Goal: Task Accomplishment & Management: Manage account settings

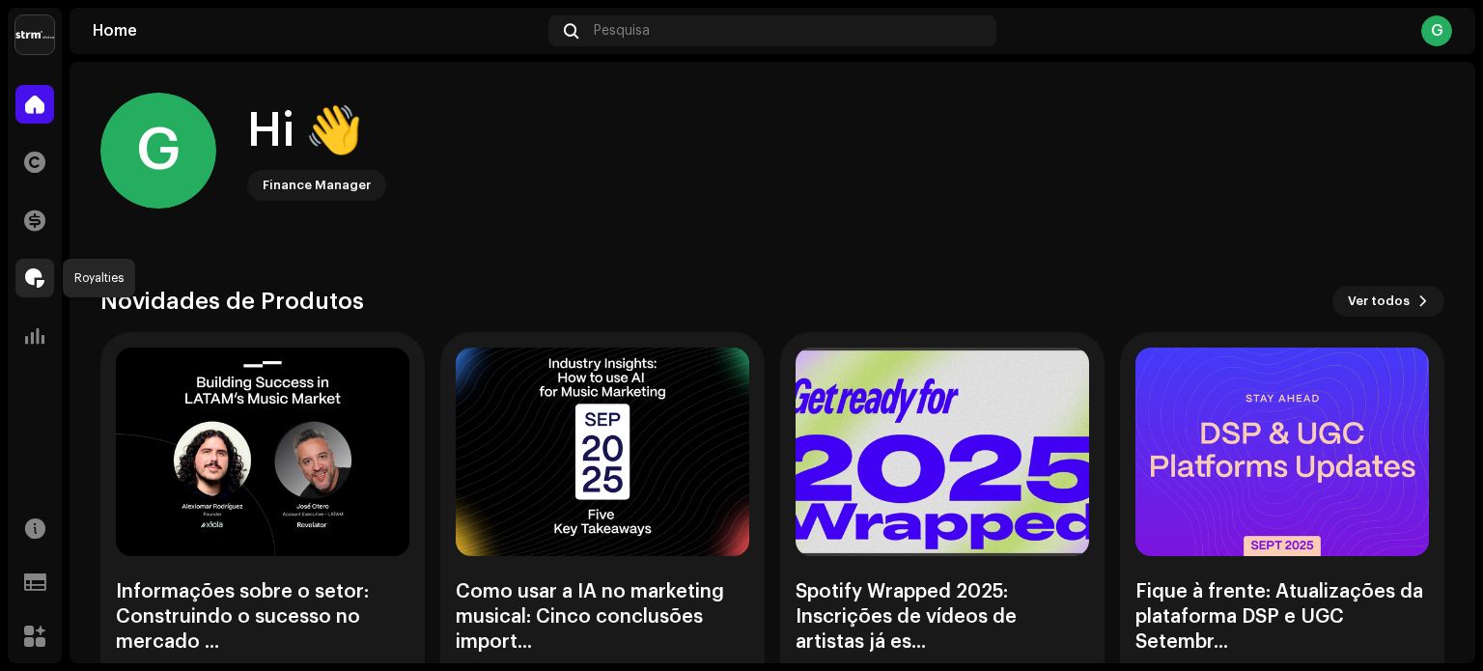
click at [46, 285] on div at bounding box center [34, 278] width 39 height 39
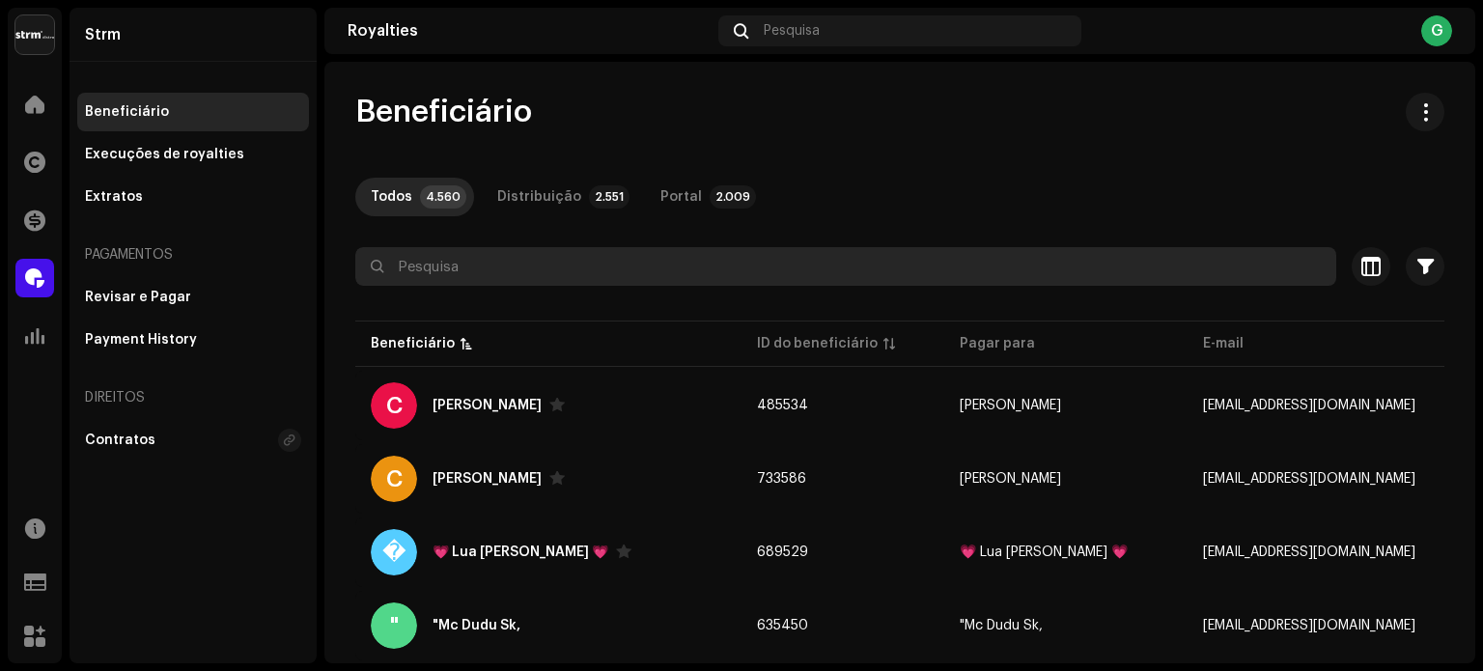
click at [459, 262] on input "text" at bounding box center [845, 266] width 981 height 39
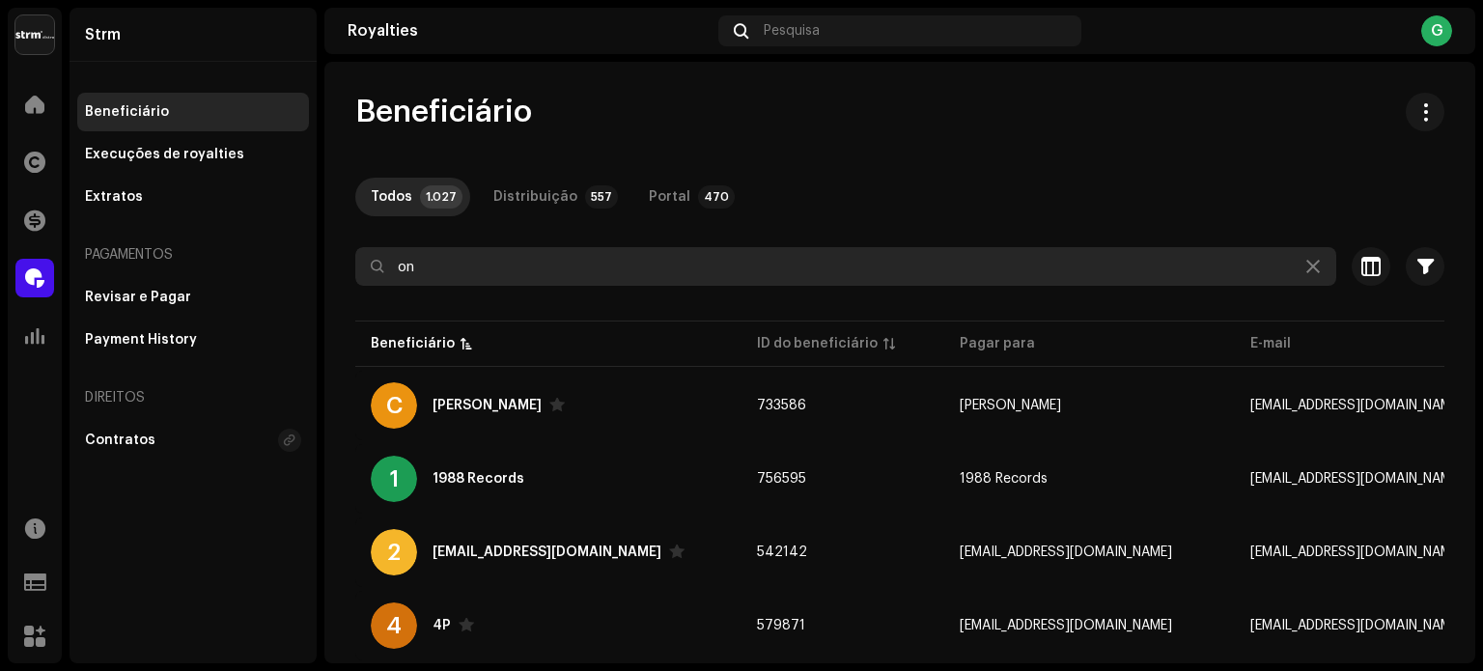
click at [459, 262] on input "on" at bounding box center [845, 266] width 981 height 39
type input "o"
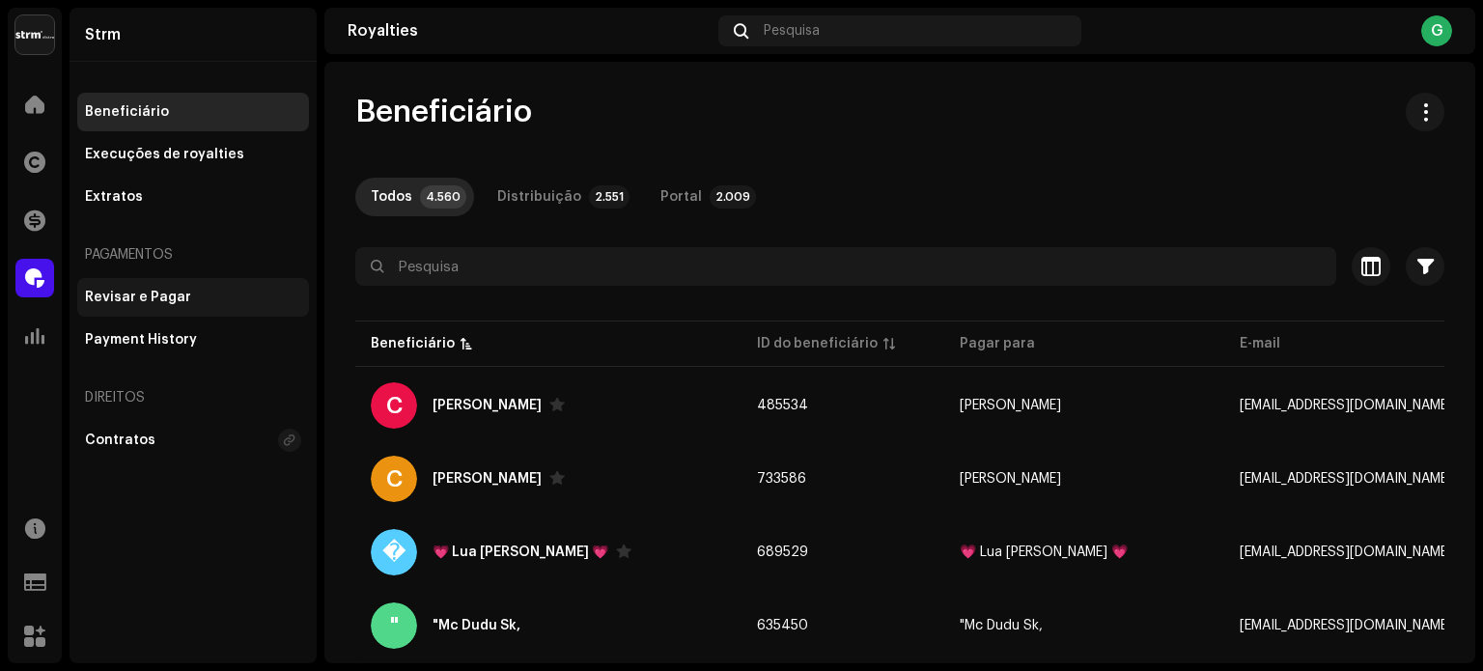
click at [165, 302] on div "Revisar e Pagar" at bounding box center [138, 297] width 106 height 15
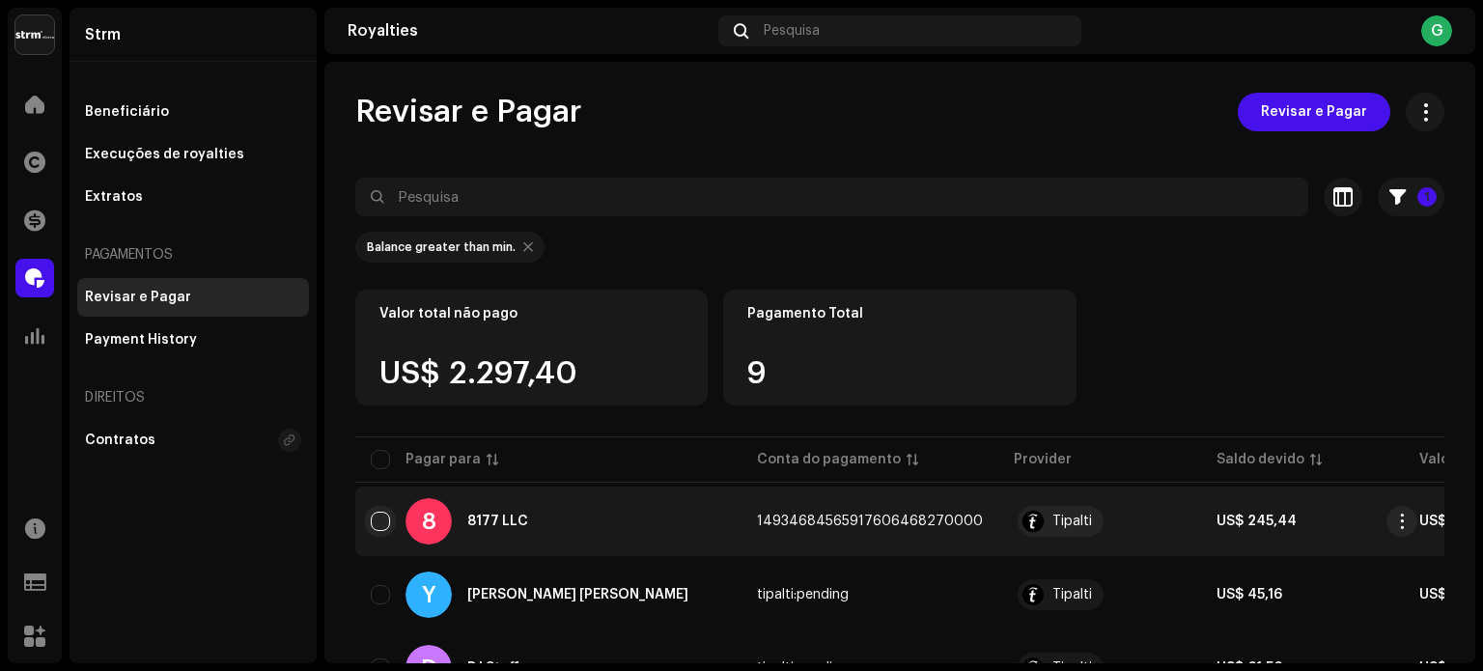
click at [375, 517] on input "checkbox" at bounding box center [380, 521] width 19 height 19
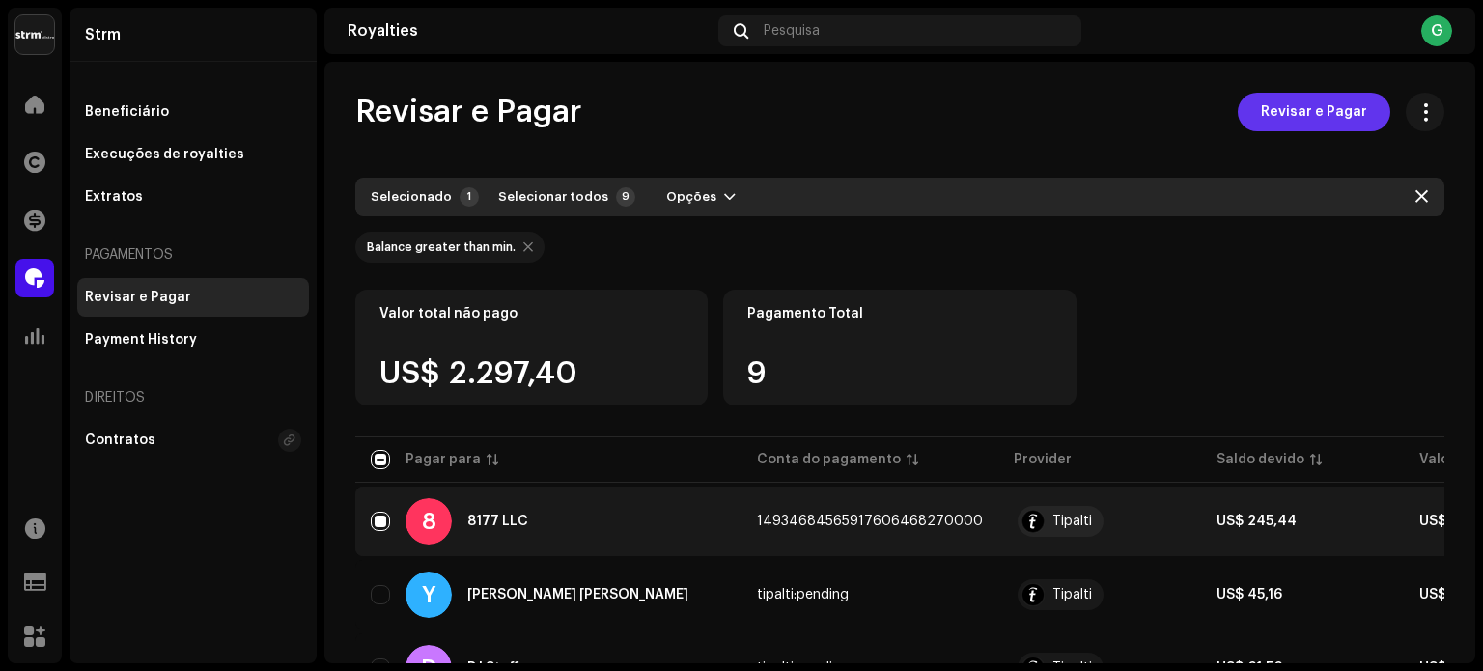
click at [1329, 111] on span "Revisar e Pagar" at bounding box center [1314, 112] width 106 height 39
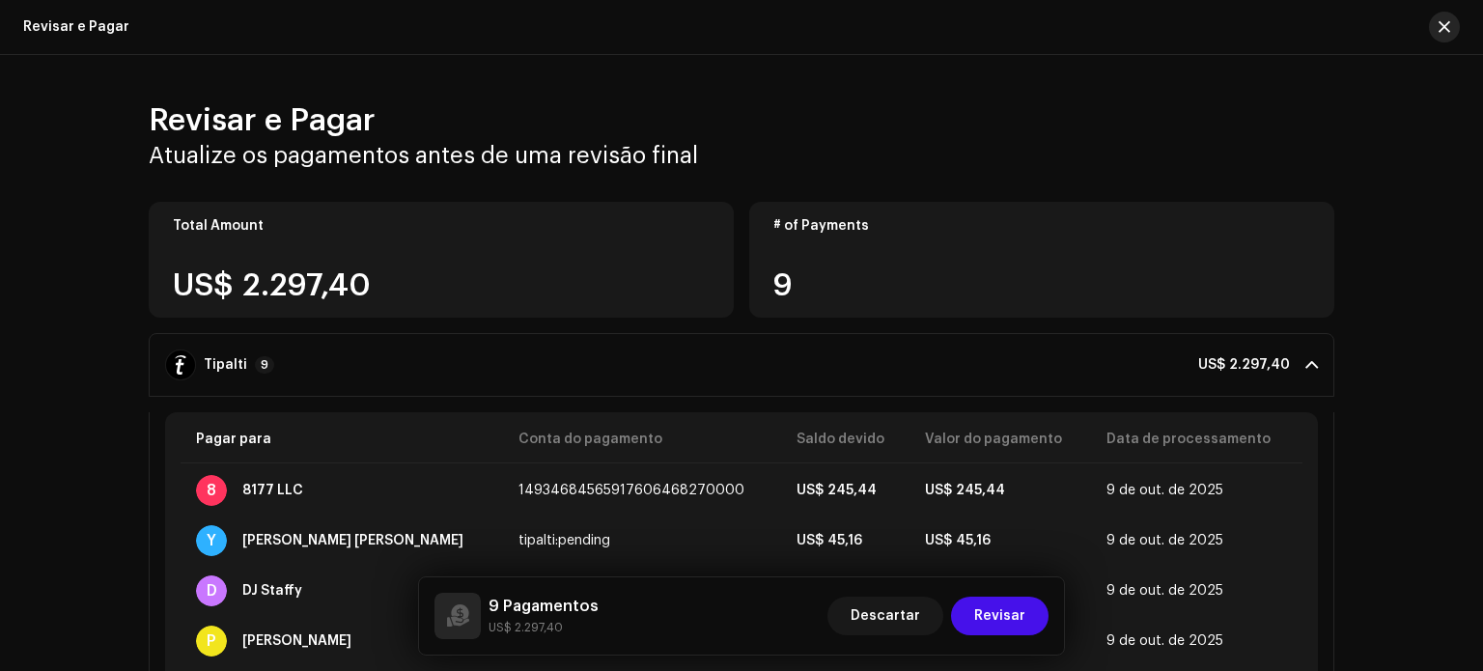
click at [1436, 20] on button "button" at bounding box center [1444, 27] width 31 height 31
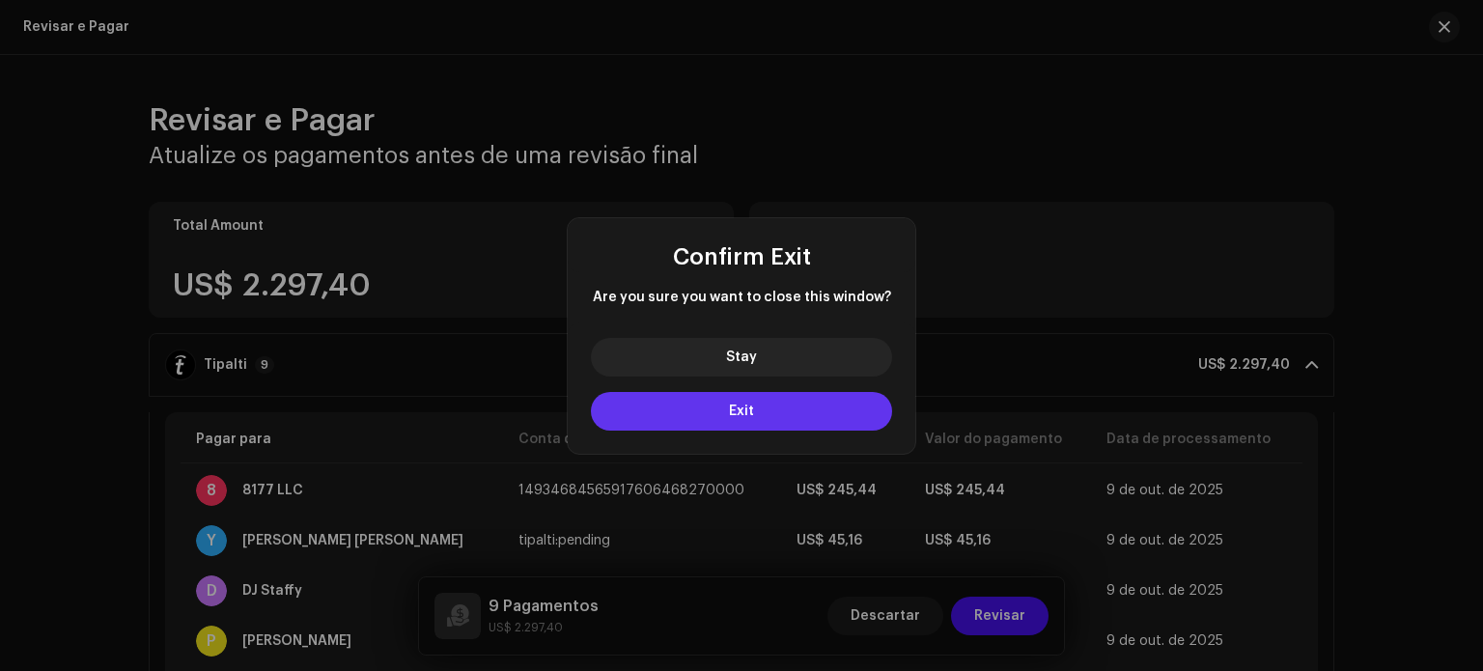
click at [786, 420] on button "Exit" at bounding box center [741, 411] width 301 height 39
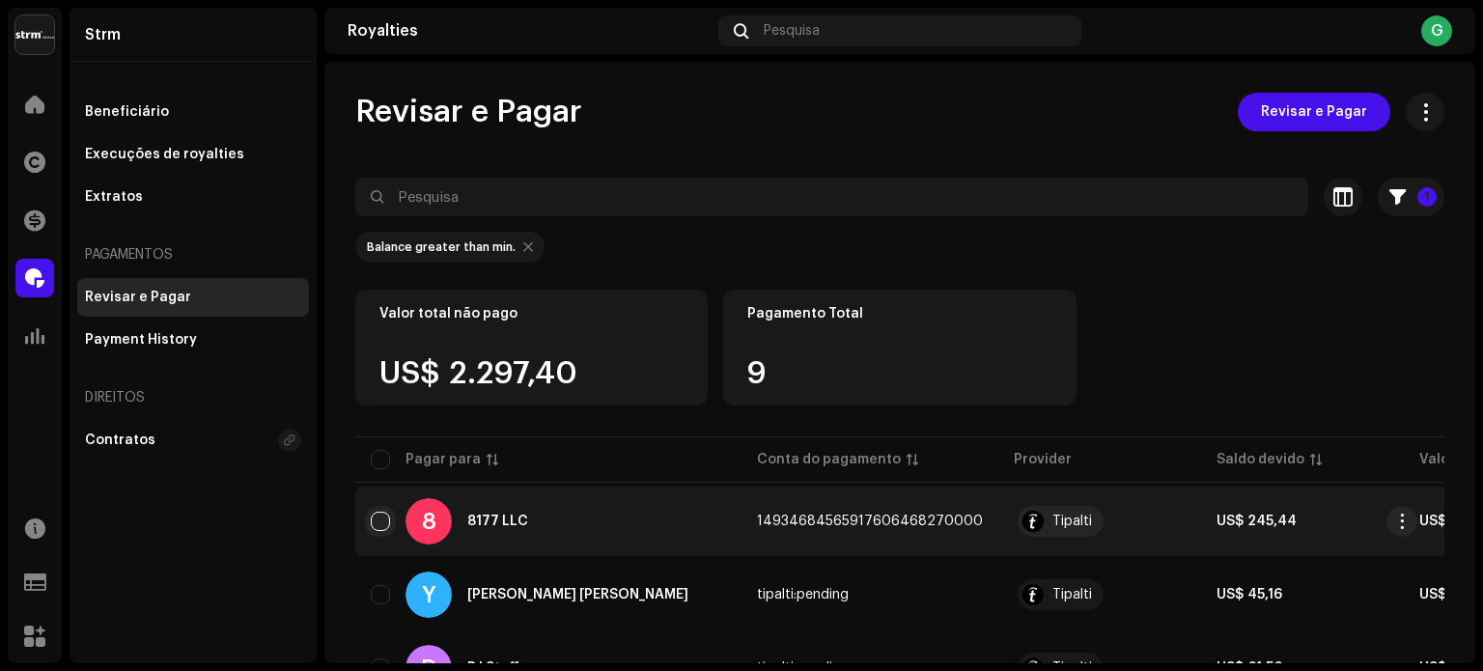
click at [377, 521] on input "Row Unselected" at bounding box center [380, 521] width 19 height 19
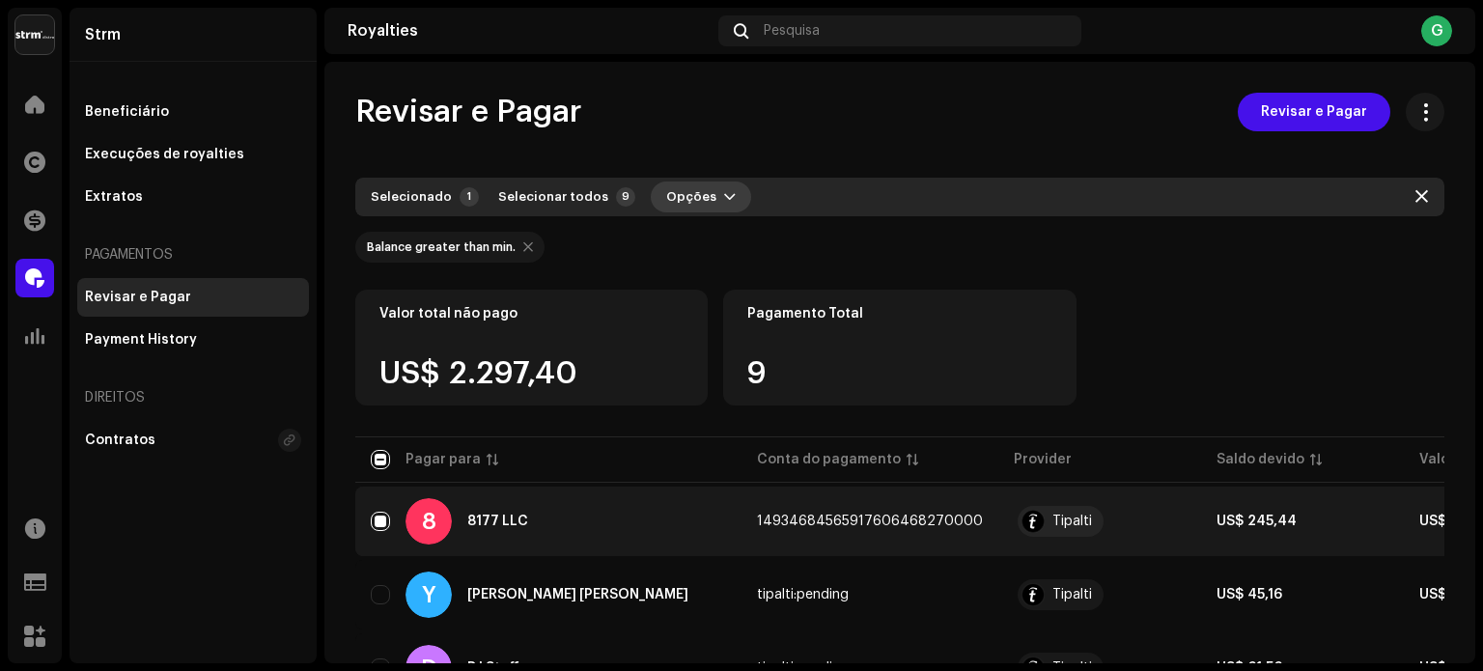
click at [678, 196] on span "Opções" at bounding box center [691, 197] width 50 height 39
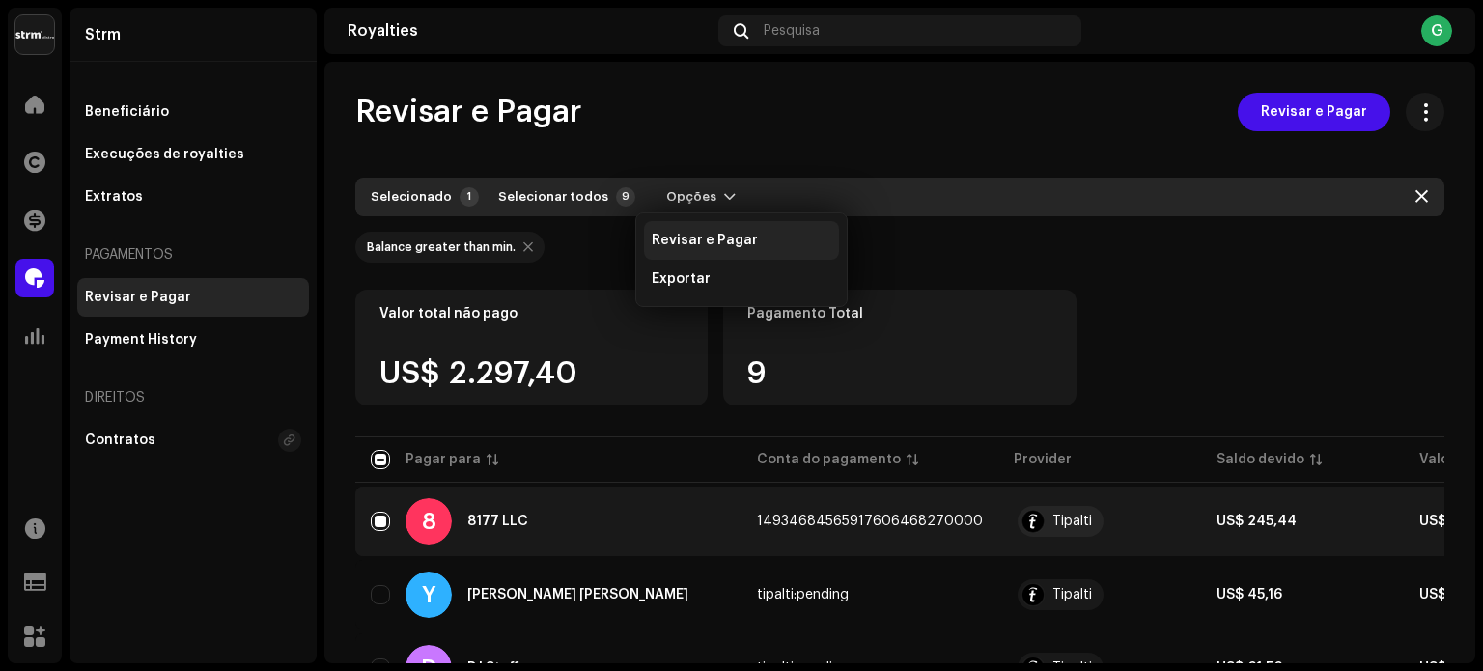
click at [696, 236] on span "Revisar e Pagar" at bounding box center [705, 240] width 106 height 15
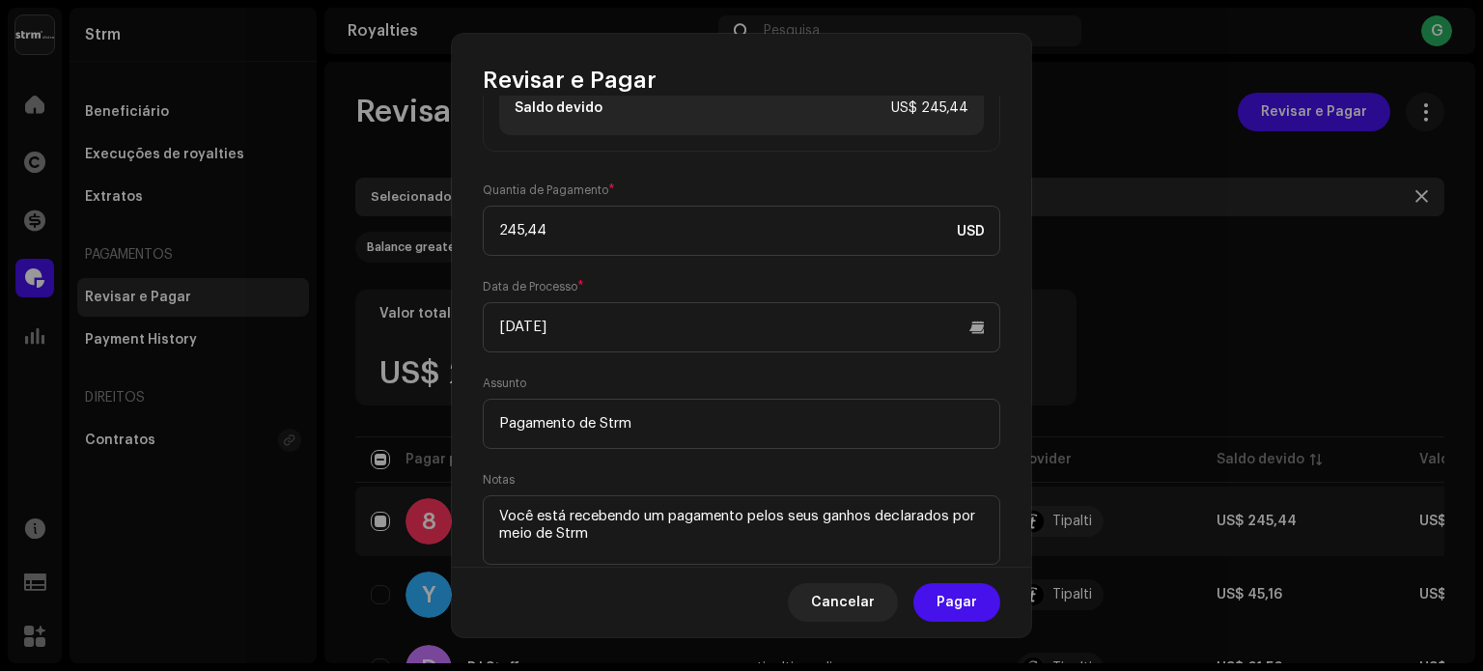
scroll to position [219, 0]
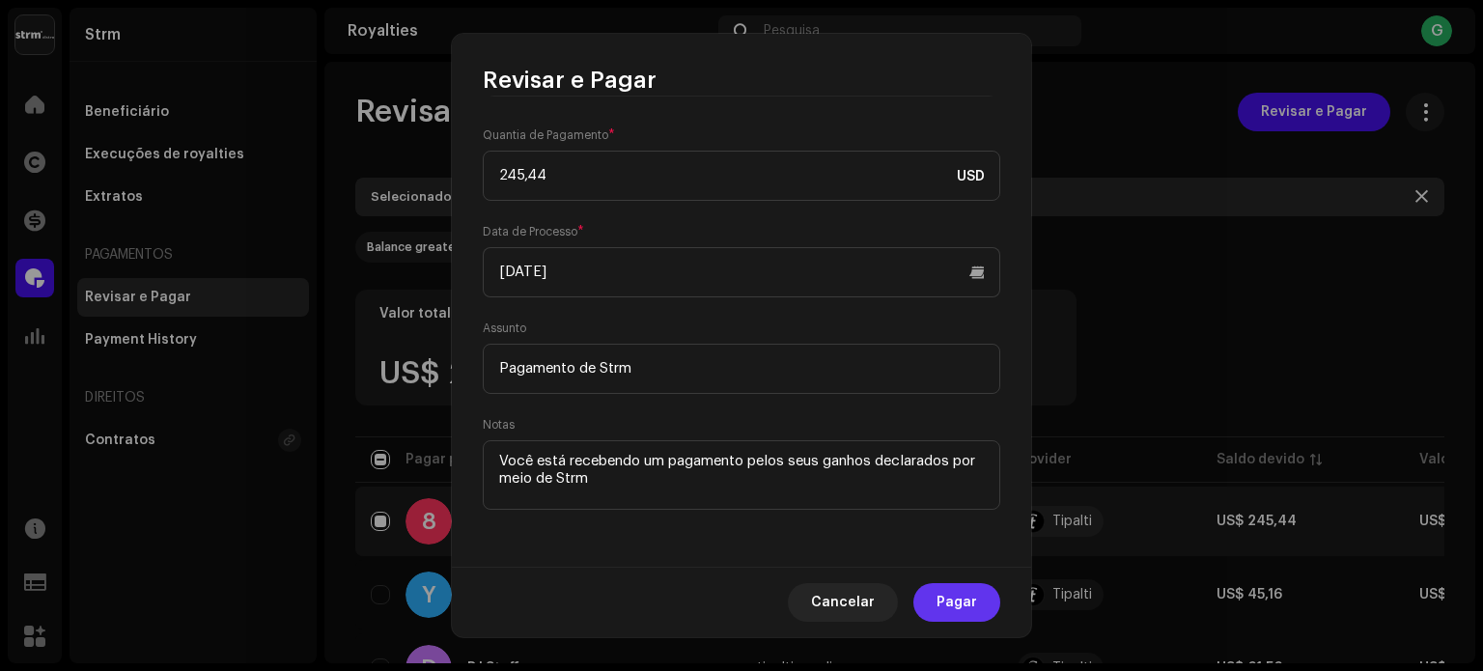
click at [971, 605] on span "Pagar" at bounding box center [956, 602] width 41 height 39
checkbox input "false"
